Goal: Entertainment & Leisure: Browse casually

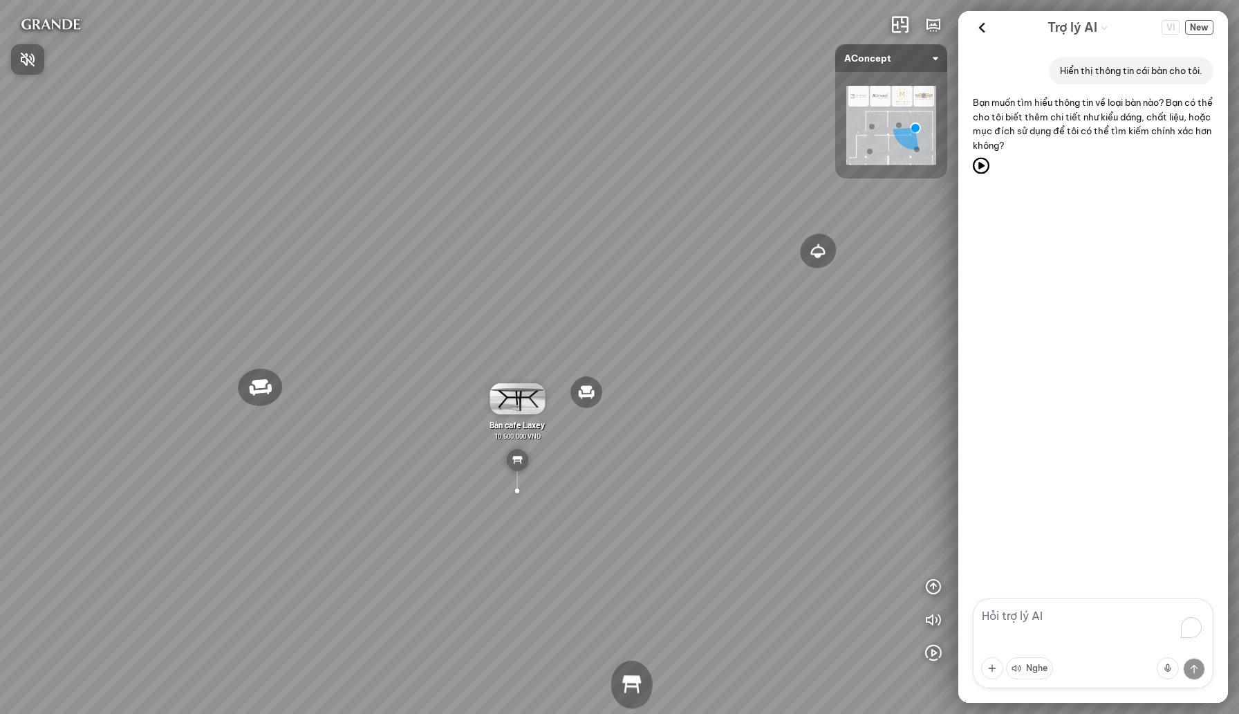
click at [1066, 618] on div at bounding box center [619, 357] width 1239 height 714
click at [1066, 618] on textarea "To enrich screen reader interactions, please activate Accessibility in Grammarl…" at bounding box center [1093, 643] width 241 height 90
type textarea "alo"
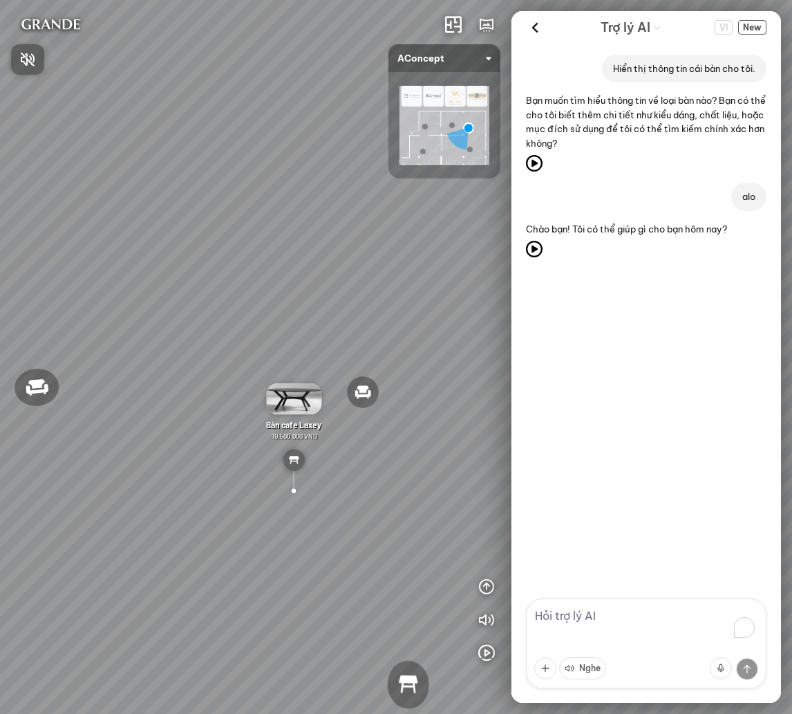
click at [709, 323] on div at bounding box center [396, 357] width 792 height 714
